Goal: Information Seeking & Learning: Find contact information

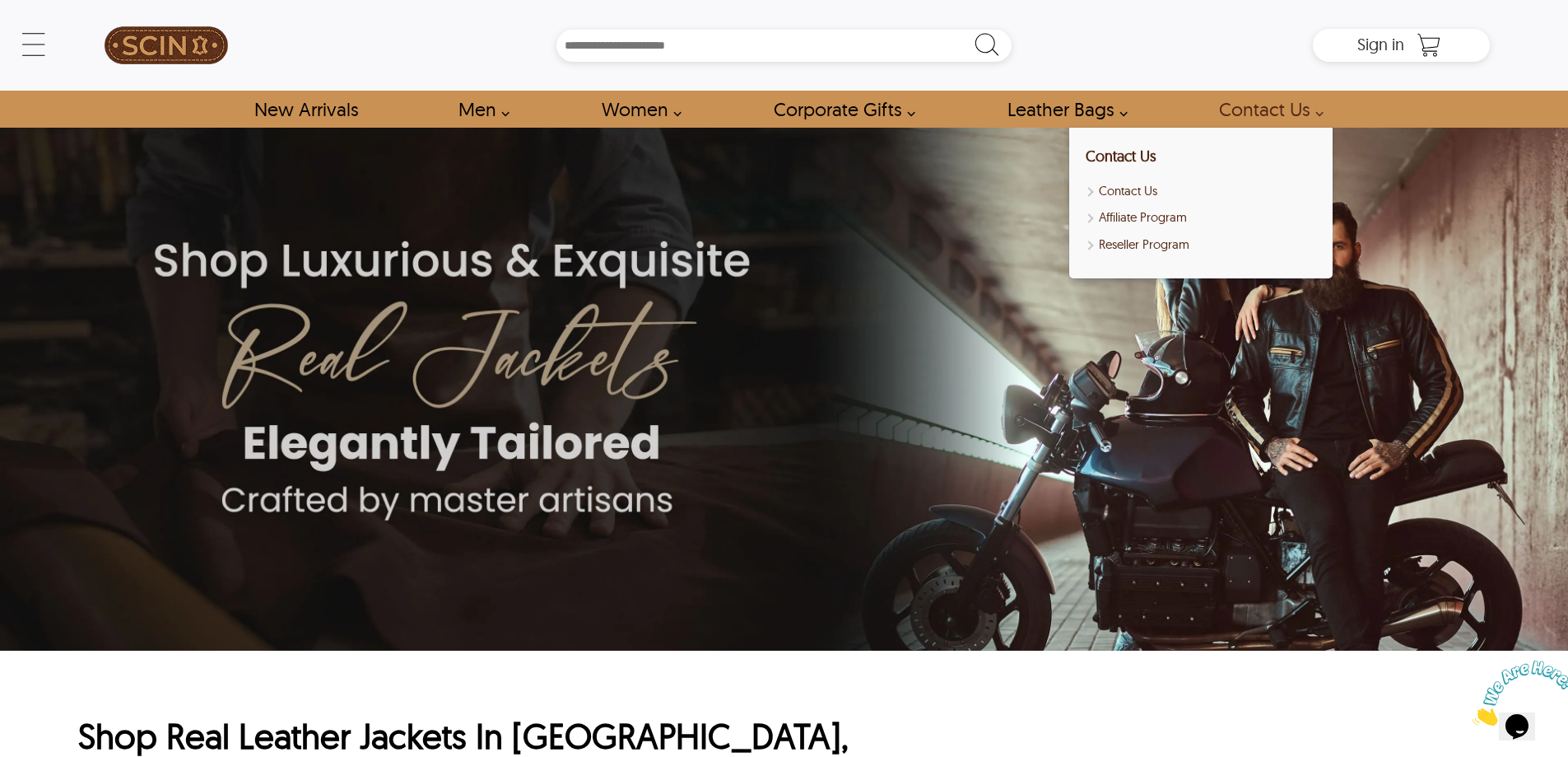
click at [1252, 121] on link "Contact Us" at bounding box center [1267, 109] width 133 height 37
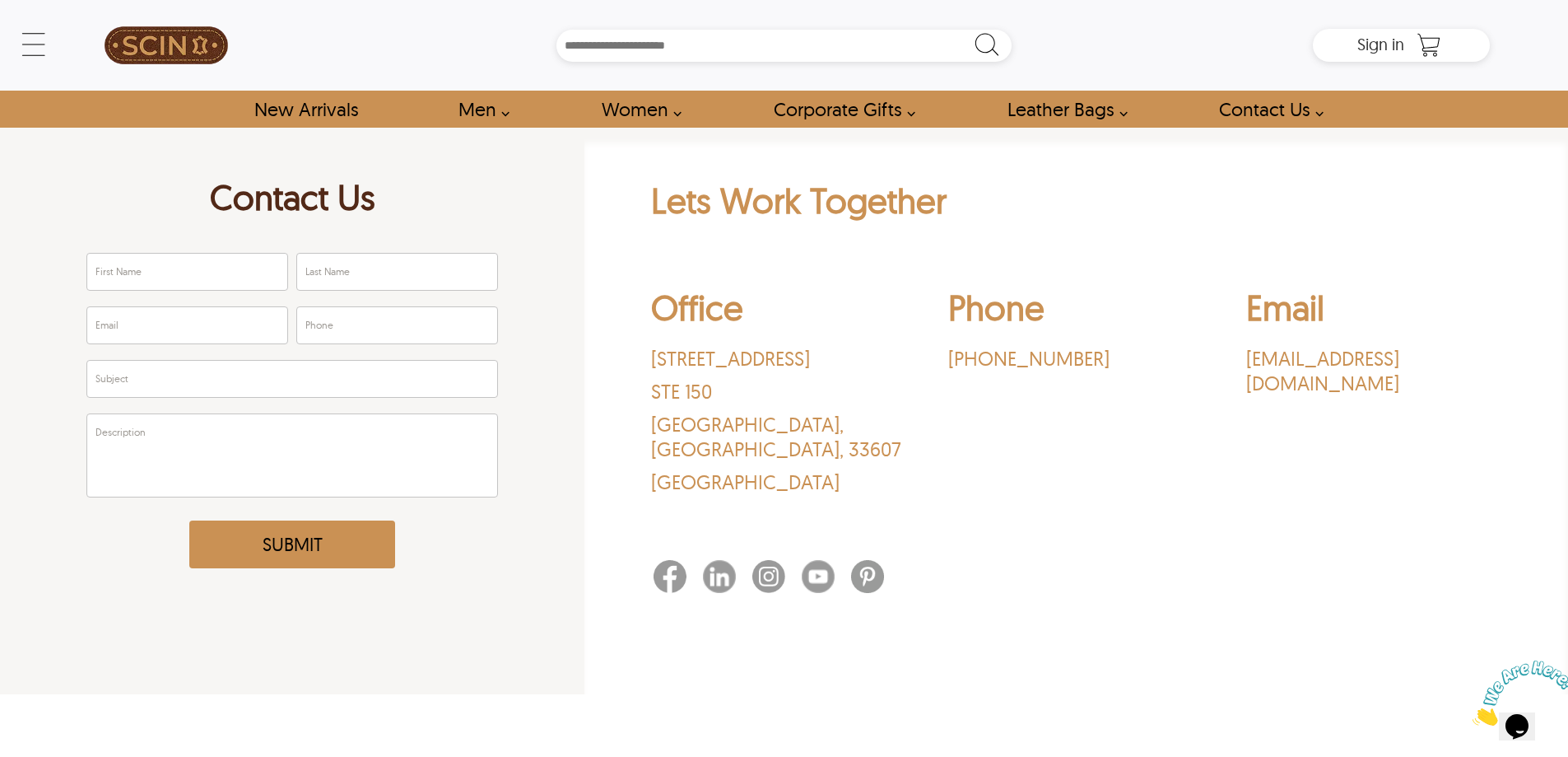
click at [666, 357] on p "[STREET_ADDRESS]" at bounding box center [779, 358] width 256 height 25
copy p "3030"
drag, startPoint x: 721, startPoint y: 357, endPoint x: 724, endPoint y: 383, distance: 26.2
click at [724, 383] on div "[STREET_ADDRESS]" at bounding box center [779, 421] width 256 height 148
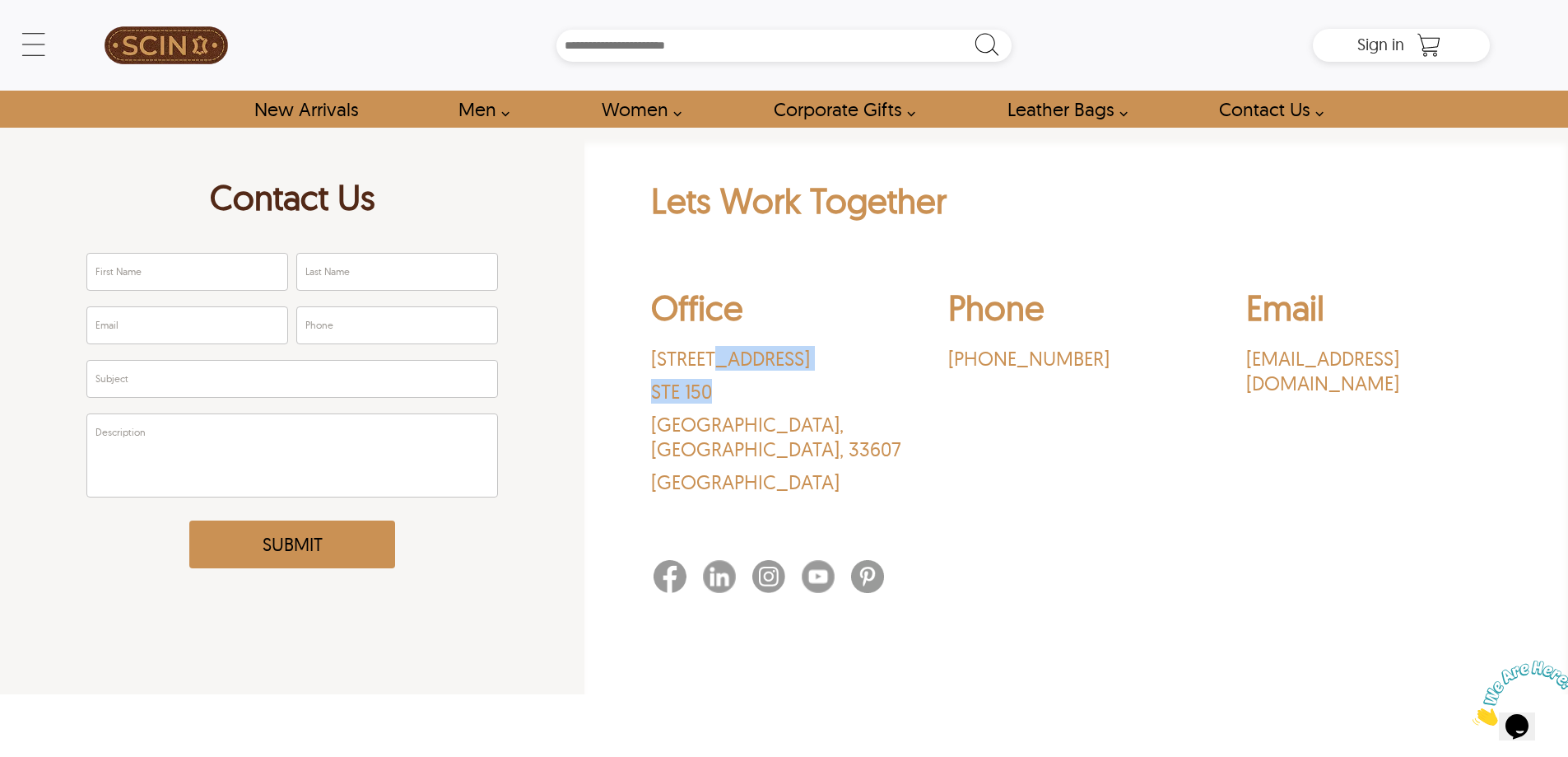
copy div "Rocky Point [STREET_ADDRESS]"
drag, startPoint x: 666, startPoint y: 344, endPoint x: 660, endPoint y: 353, distance: 10.8
click at [665, 347] on div "Office [STREET_ADDRESS]" at bounding box center [779, 394] width 256 height 216
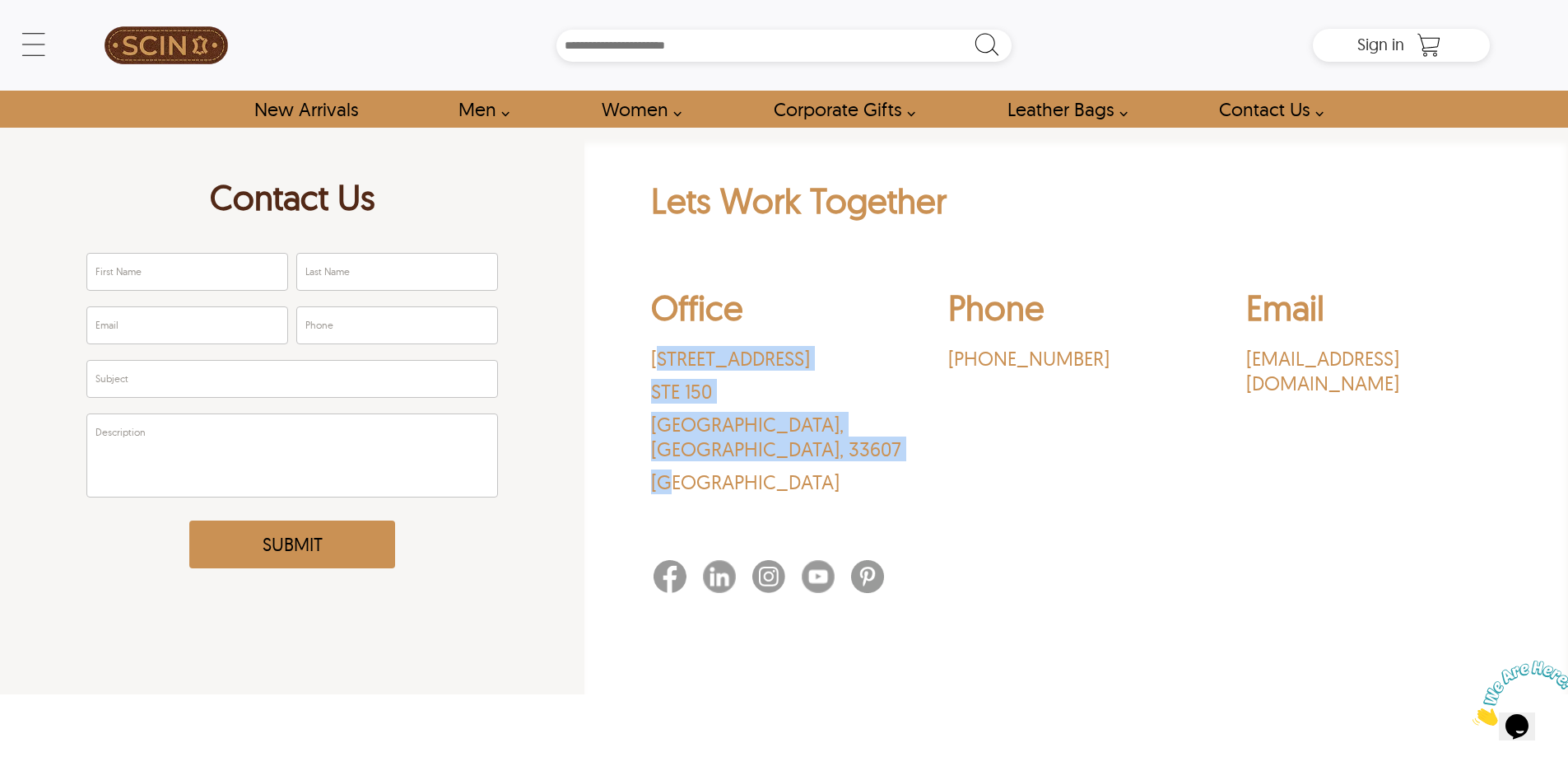
drag, startPoint x: 659, startPoint y: 353, endPoint x: 680, endPoint y: 455, distance: 104.1
click at [680, 455] on div "[STREET_ADDRESS]" at bounding box center [779, 421] width 256 height 148
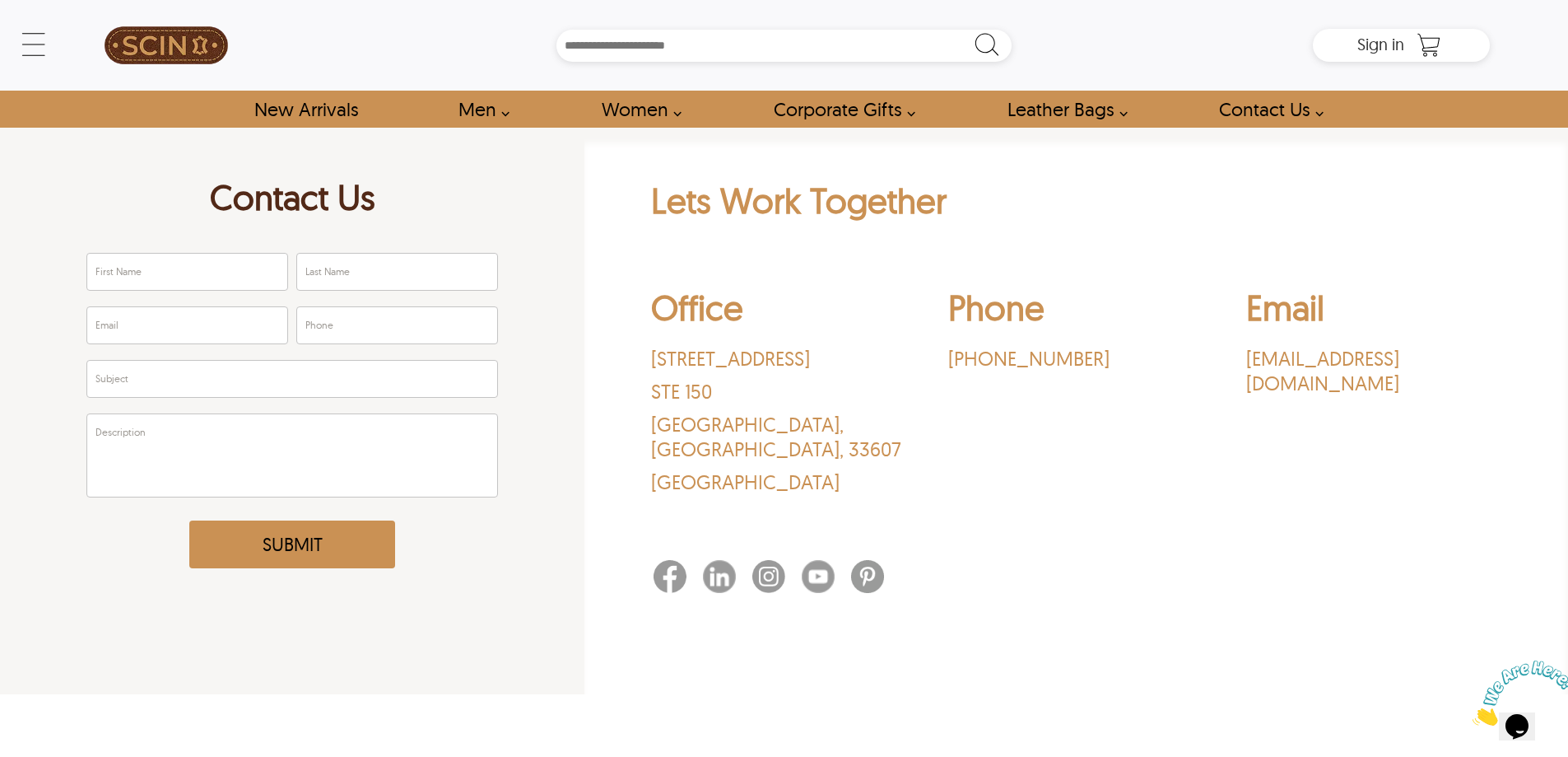
drag, startPoint x: 648, startPoint y: 366, endPoint x: 651, endPoint y: 357, distance: 9.5
click at [648, 363] on div "Lets Work Together Office [STREET_ADDRESS] Phone ‪[PHONE_NUMBER]‬ Email [EMAIL_…" at bounding box center [1076, 389] width 967 height 421
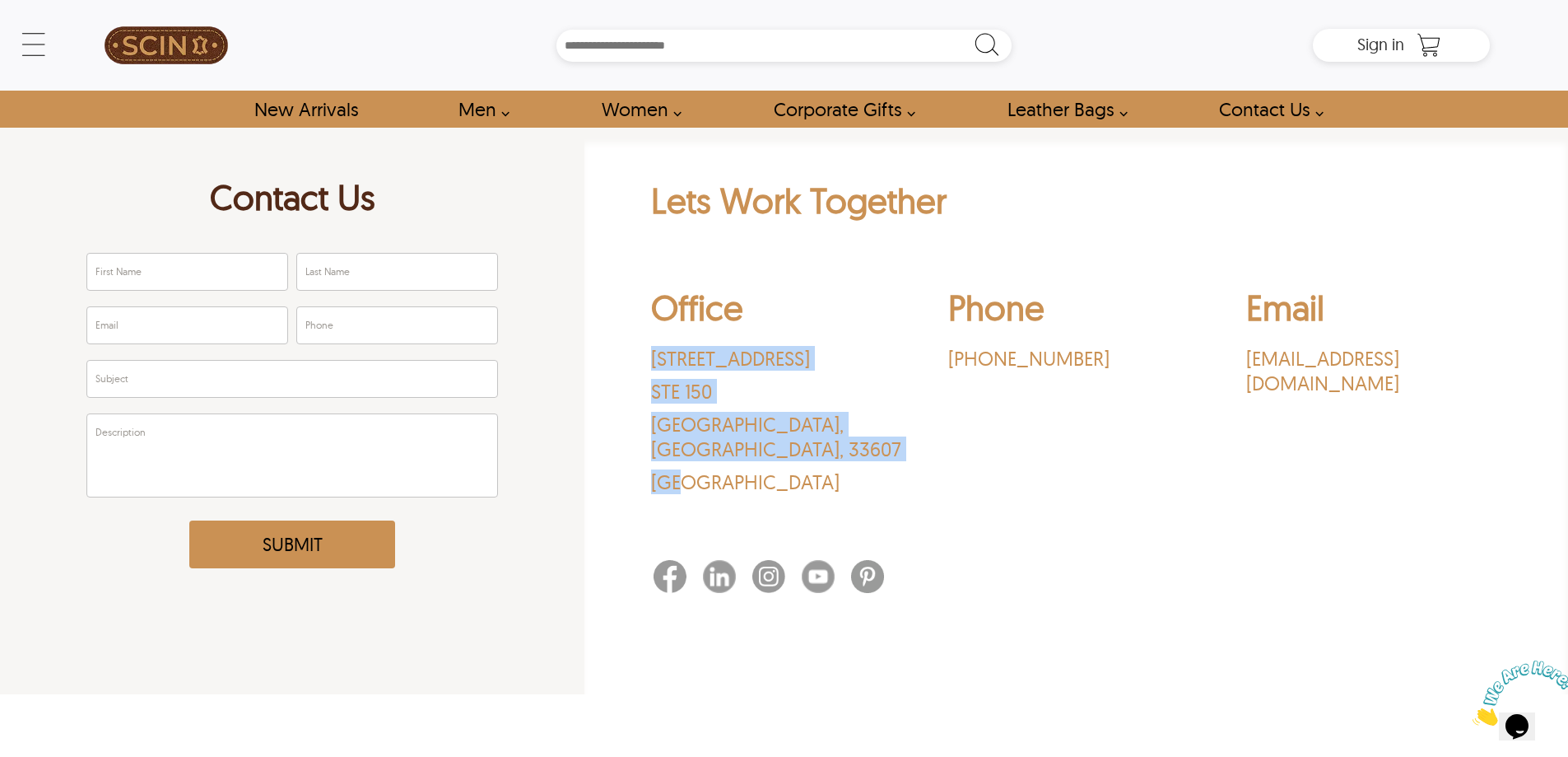
drag, startPoint x: 651, startPoint y: 357, endPoint x: 704, endPoint y: 484, distance: 137.6
click at [704, 484] on div "Office [STREET_ADDRESS] Phone ‪[PHONE_NUMBER]‬ Email [EMAIL_ADDRESS][DOMAIN_NAM…" at bounding box center [1076, 393] width 851 height 241
copy div "[STREET_ADDRESS]"
